Goal: Transaction & Acquisition: Purchase product/service

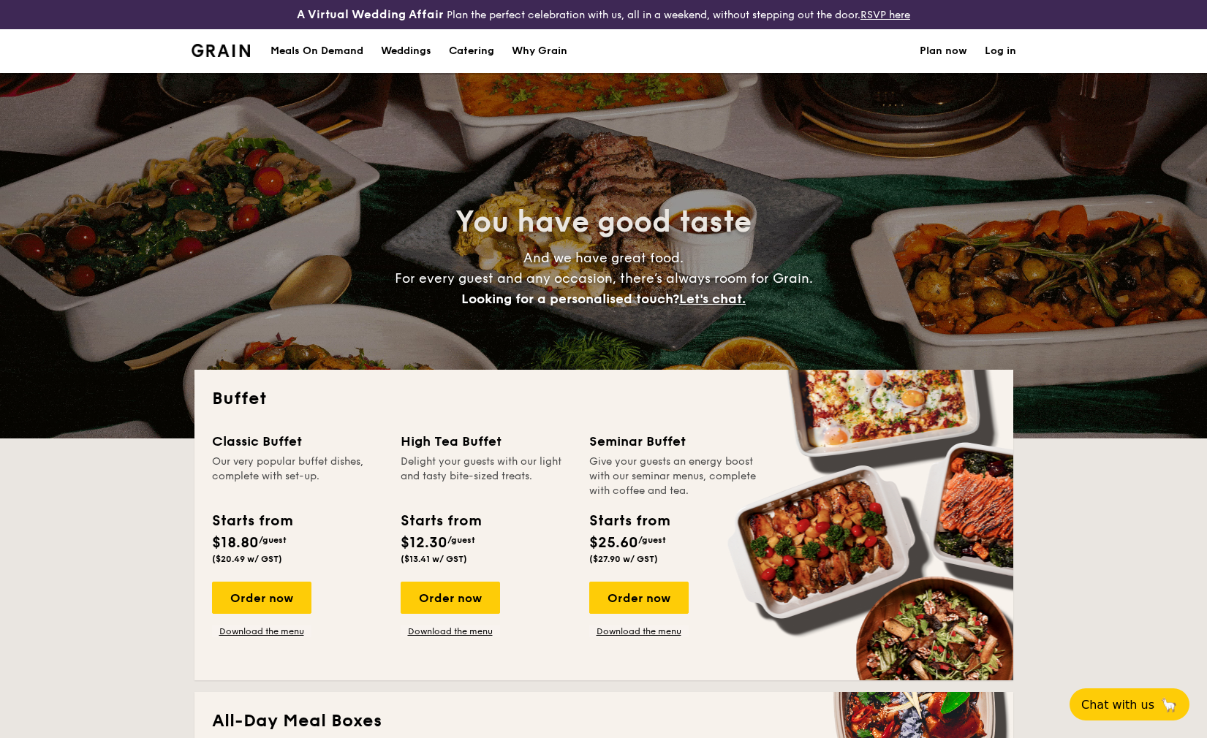
select select
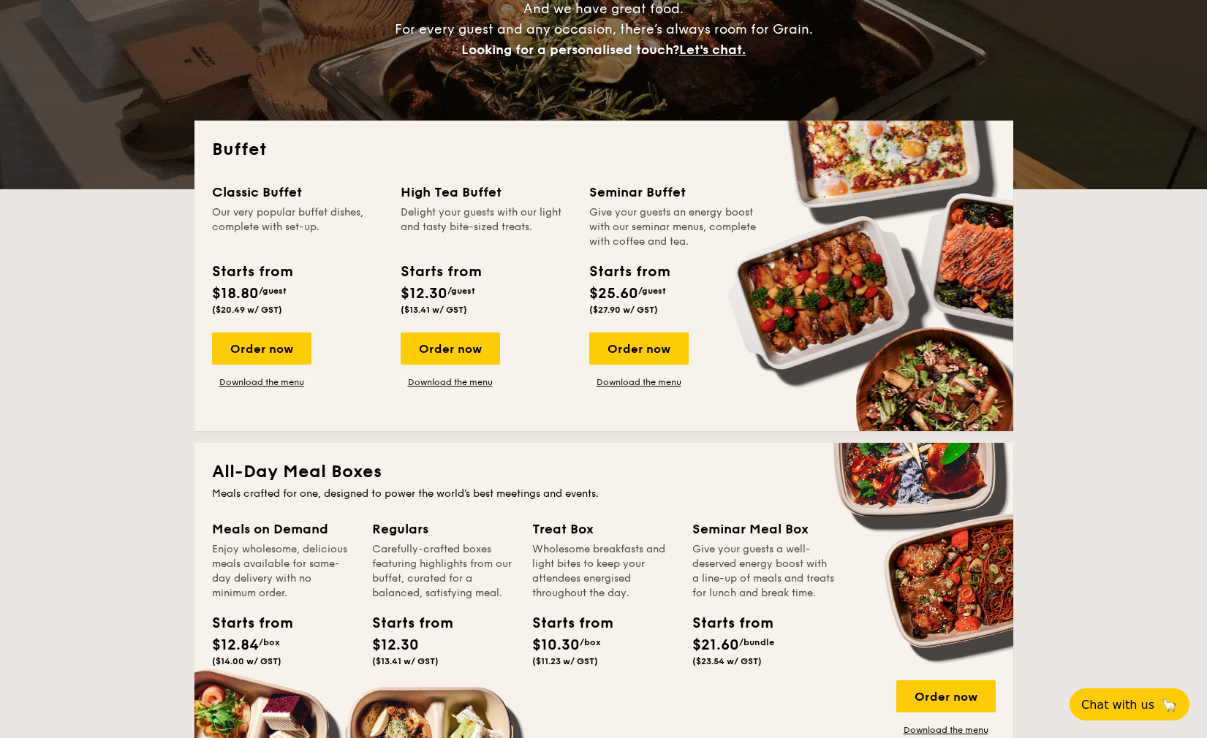
scroll to position [264, 0]
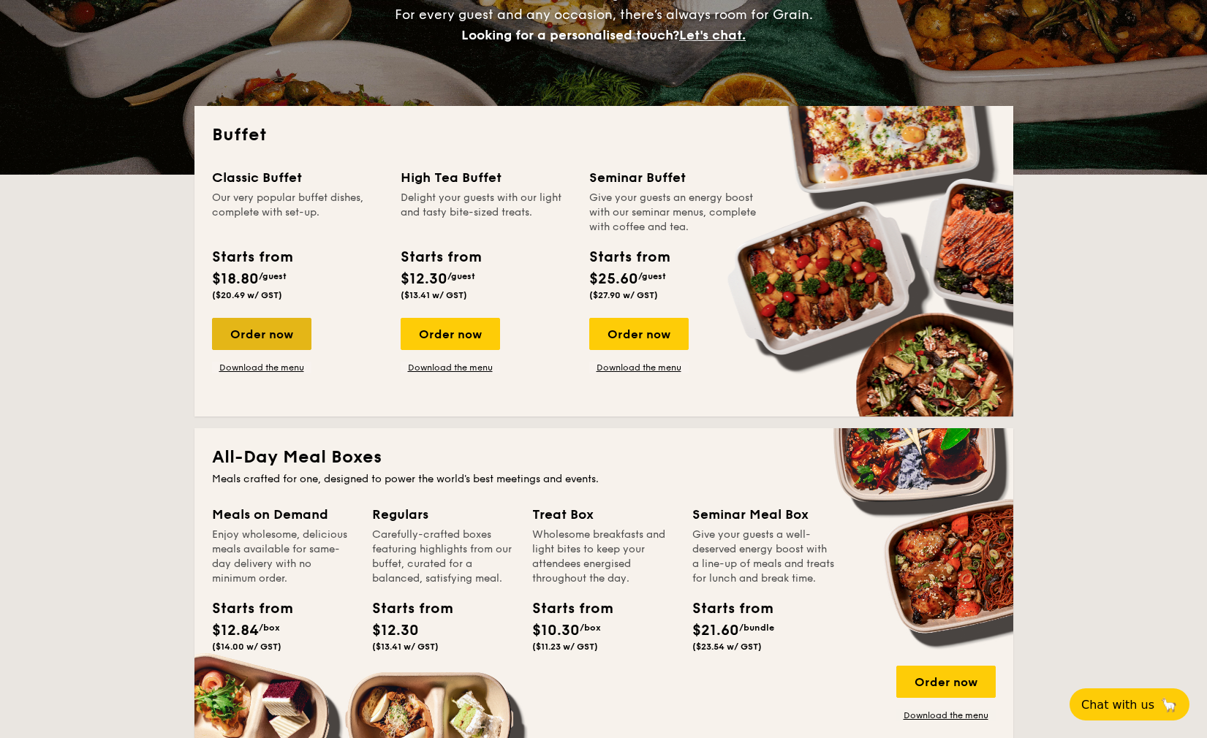
click at [296, 333] on div "Order now" at bounding box center [261, 334] width 99 height 32
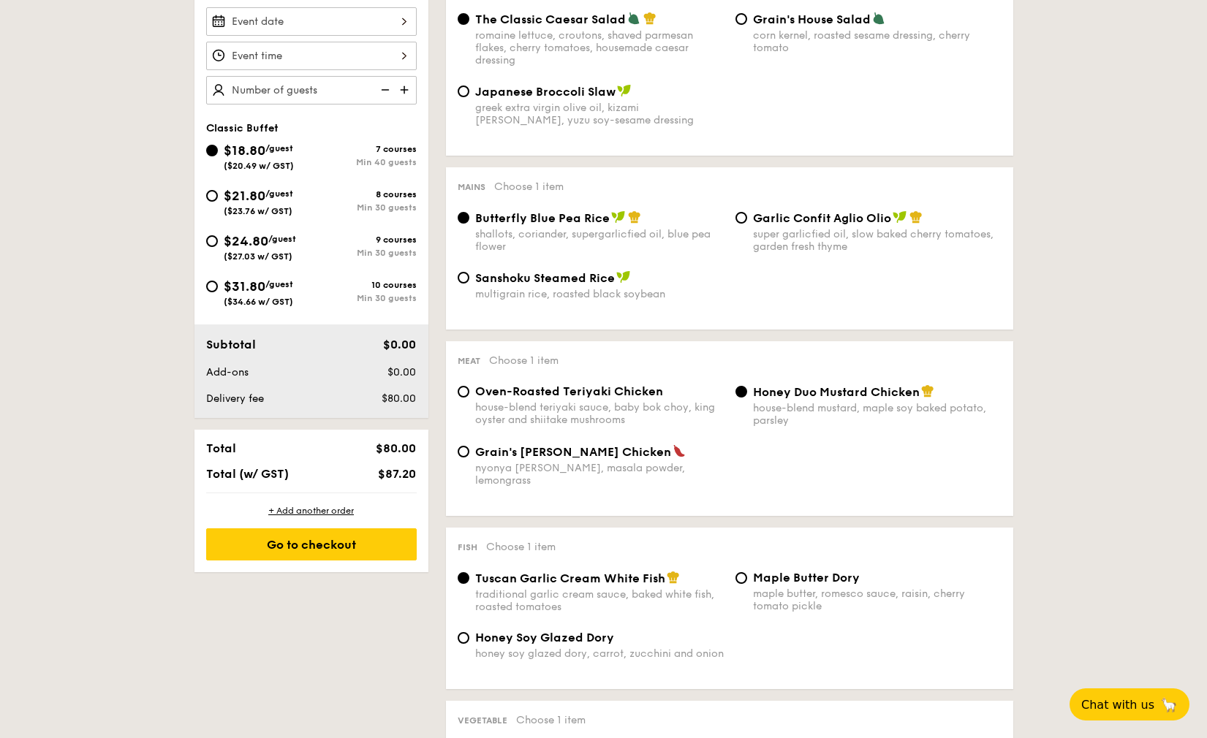
scroll to position [473, 0]
click at [271, 211] on span "($23.76 w/ GST)" at bounding box center [258, 211] width 69 height 10
click at [218, 202] on input "$21.80 /guest ($23.76 w/ GST) 8 courses Min 30 guests" at bounding box center [212, 196] width 12 height 12
radio input "true"
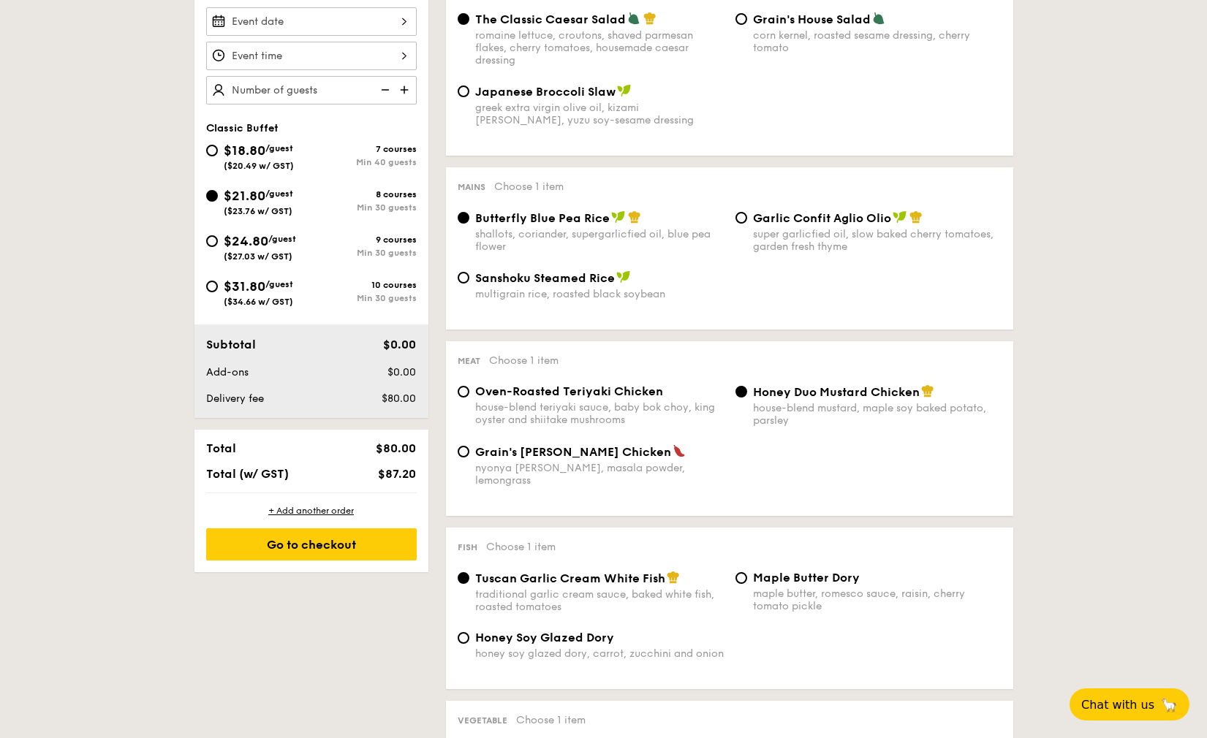
radio input "true"
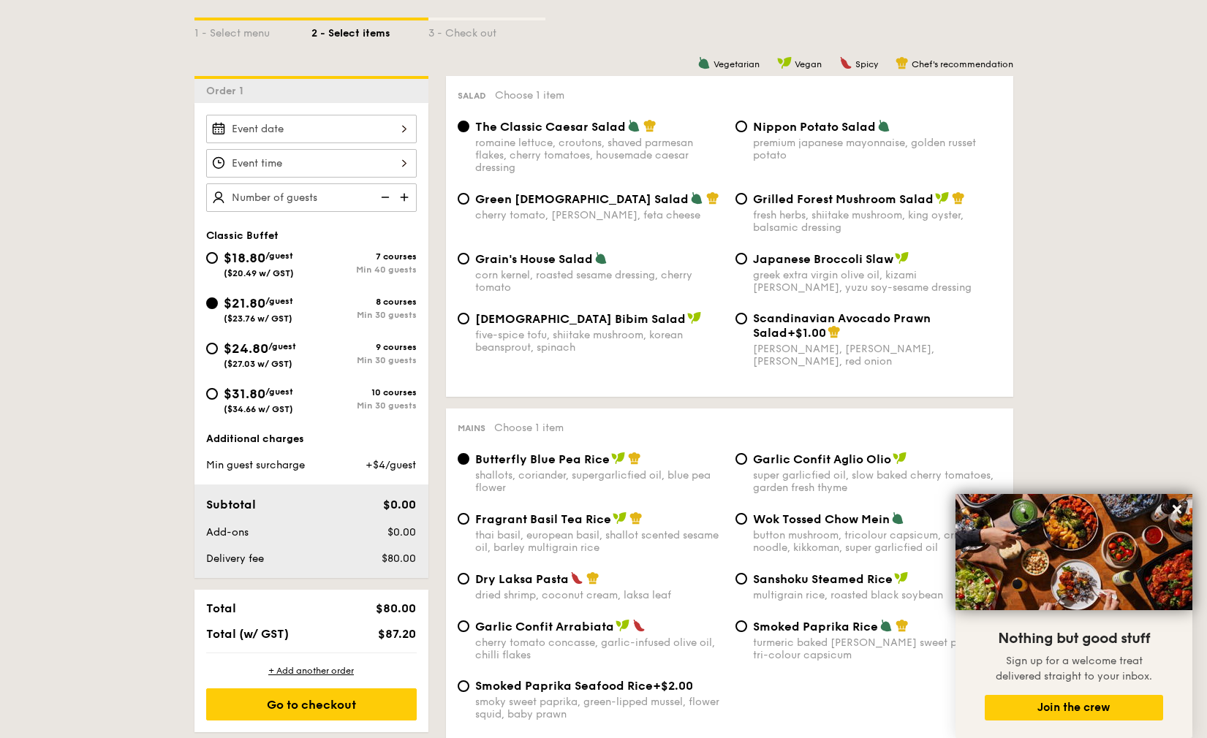
scroll to position [352, 0]
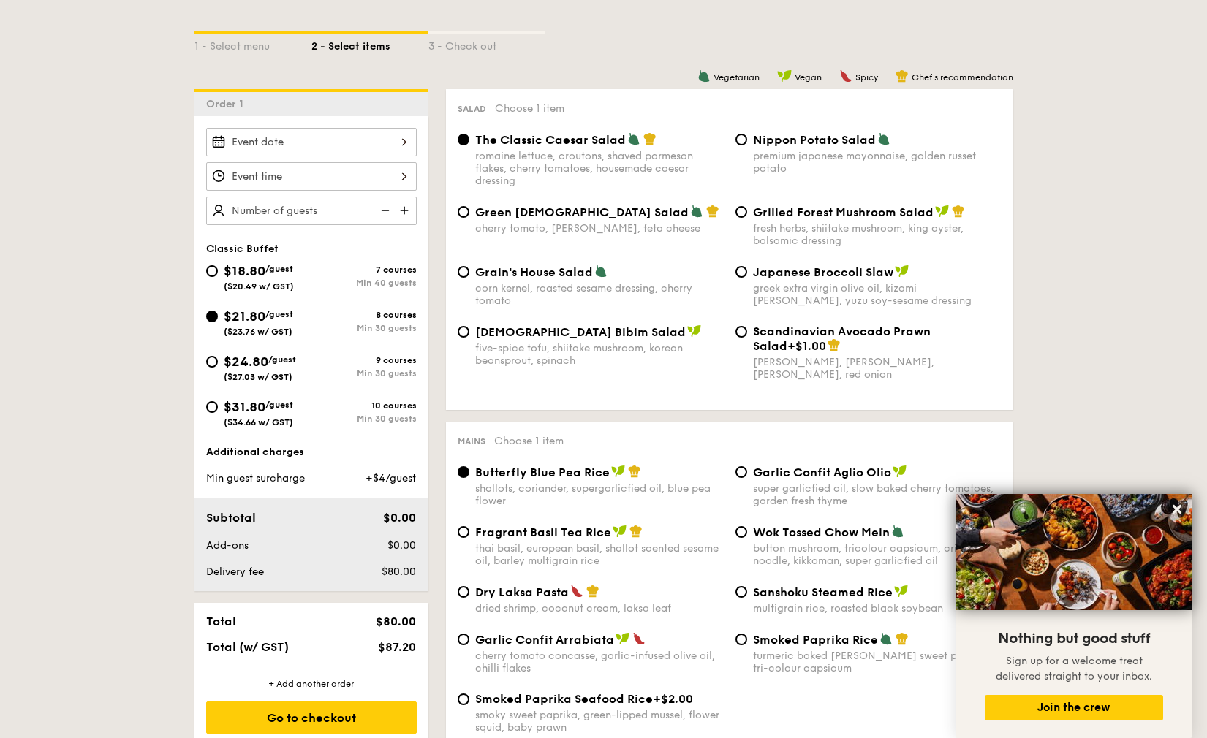
click at [254, 406] on span "$31.80" at bounding box center [245, 407] width 42 height 16
click at [218, 406] on input "$31.80 /guest ($34.66 w/ GST) 10 courses Min 30 guests" at bounding box center [212, 407] width 12 height 12
radio input "true"
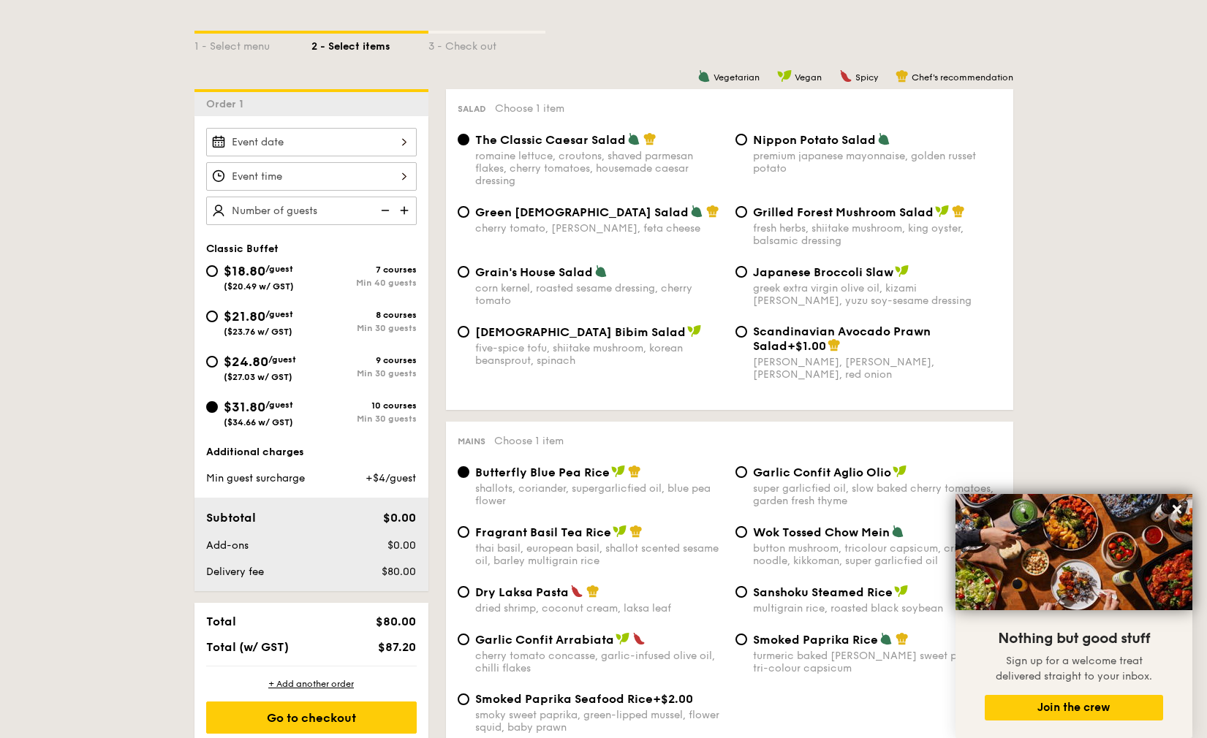
radio input "true"
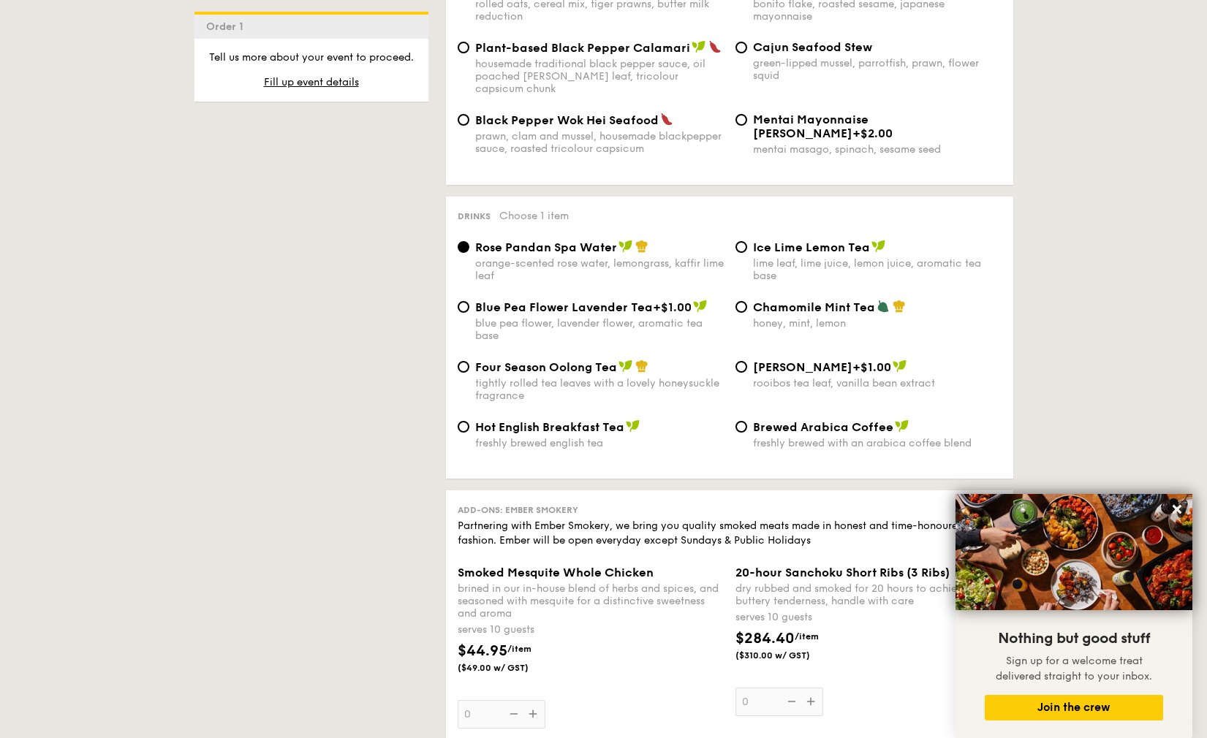
scroll to position [3309, 0]
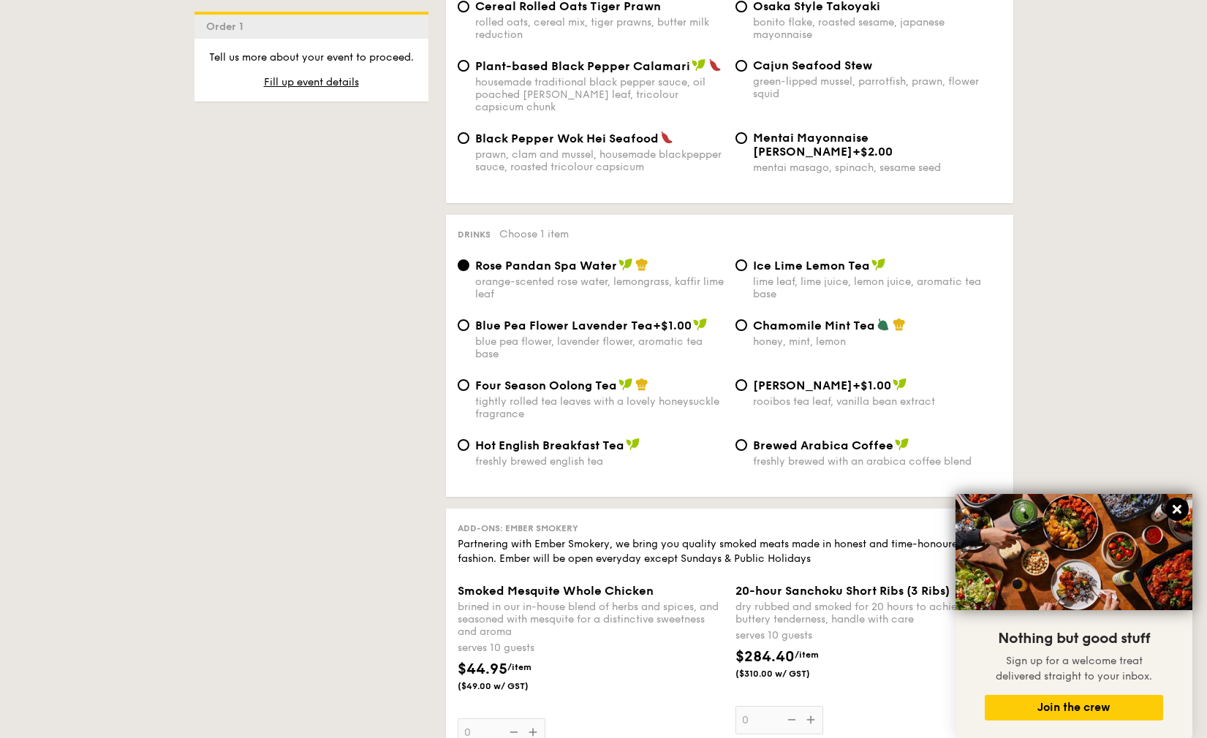
click at [1176, 513] on icon at bounding box center [1176, 509] width 9 height 9
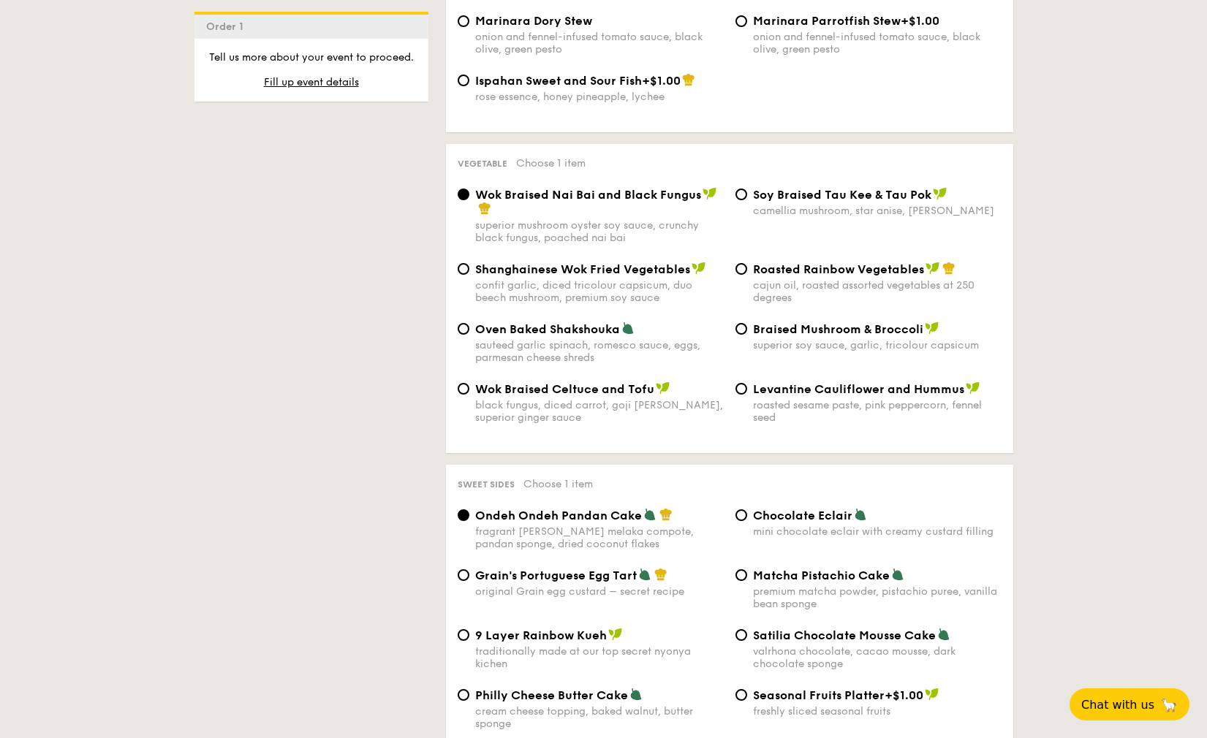
scroll to position [1785, 0]
